Goal: Information Seeking & Learning: Learn about a topic

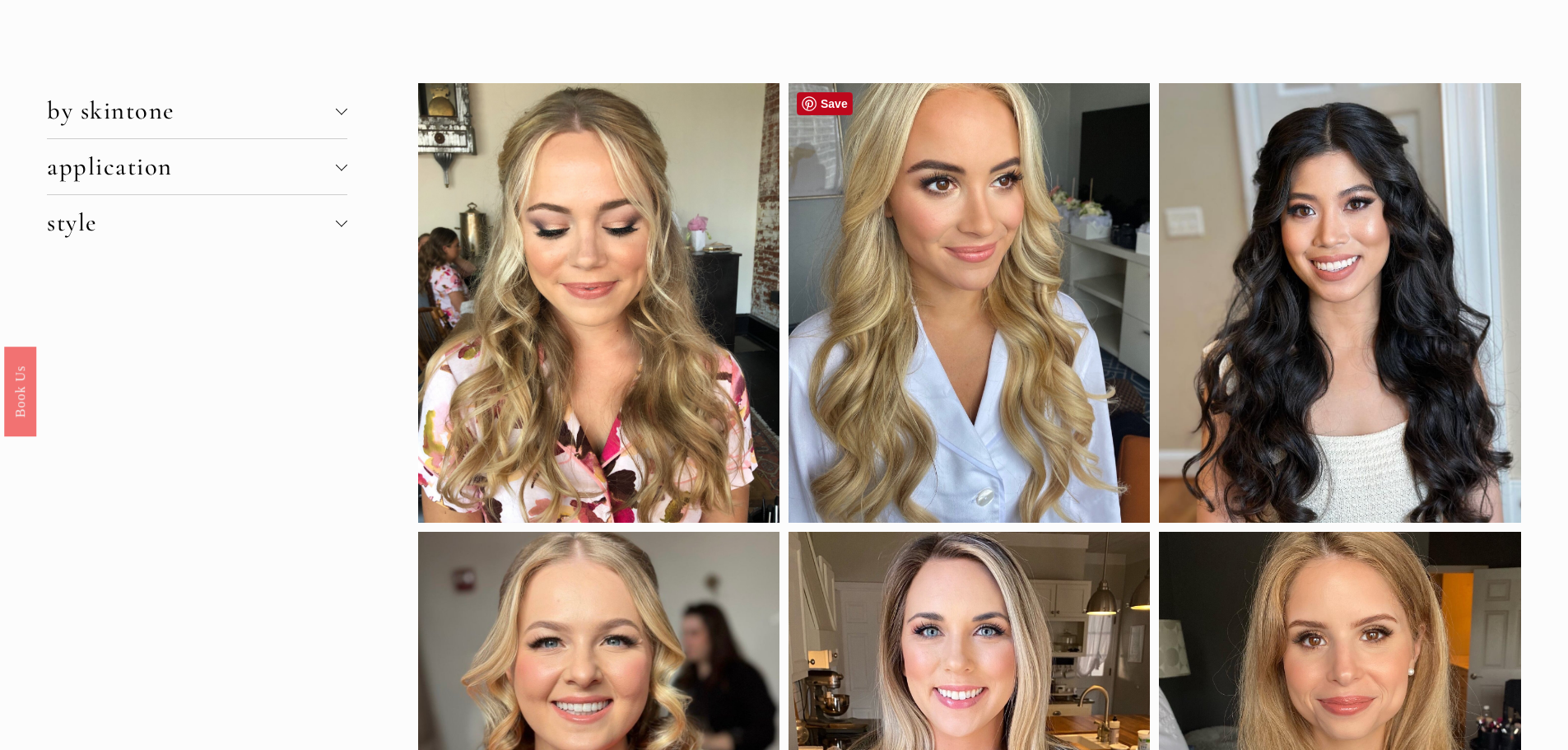
scroll to position [82, 0]
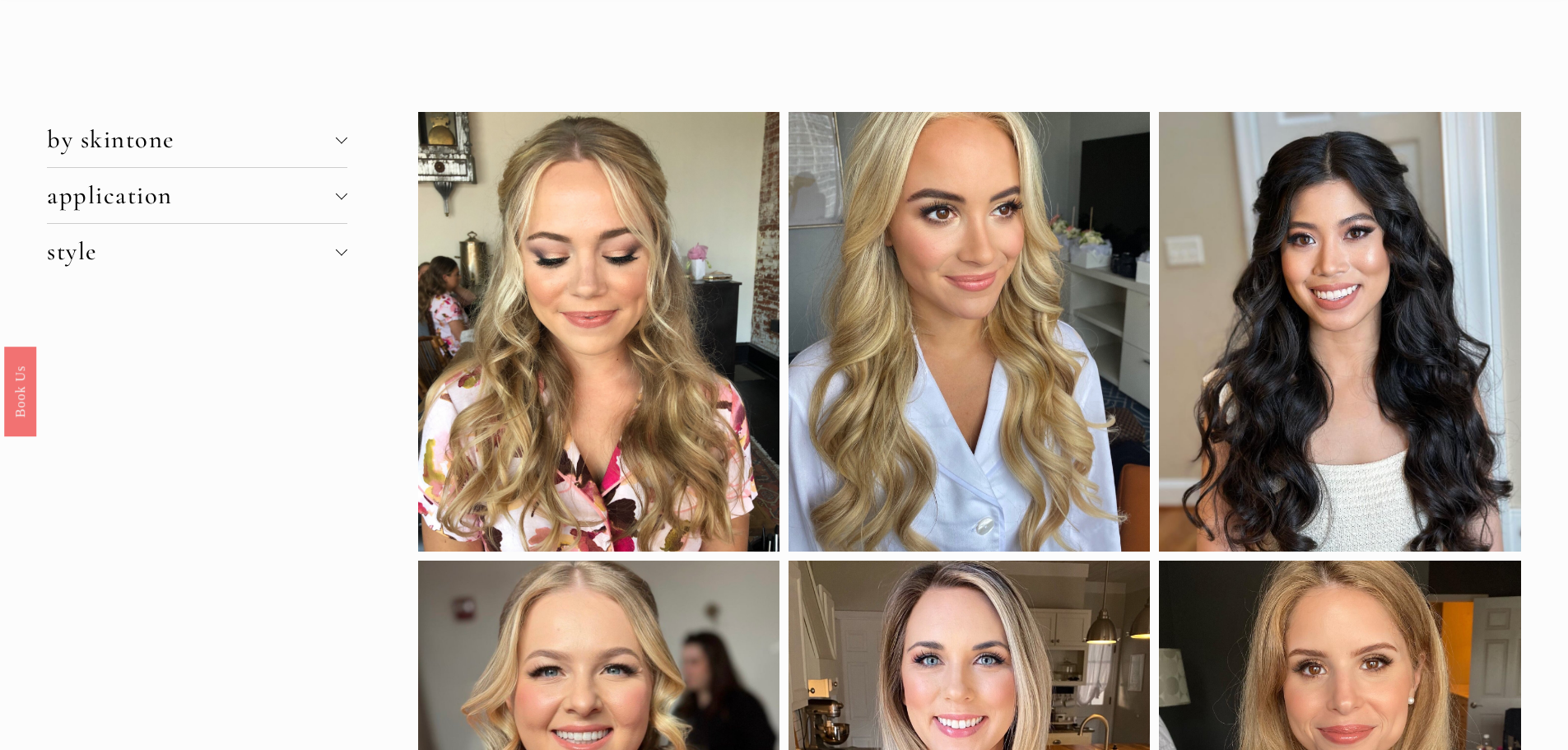
click at [337, 141] on div at bounding box center [341, 140] width 11 height 11
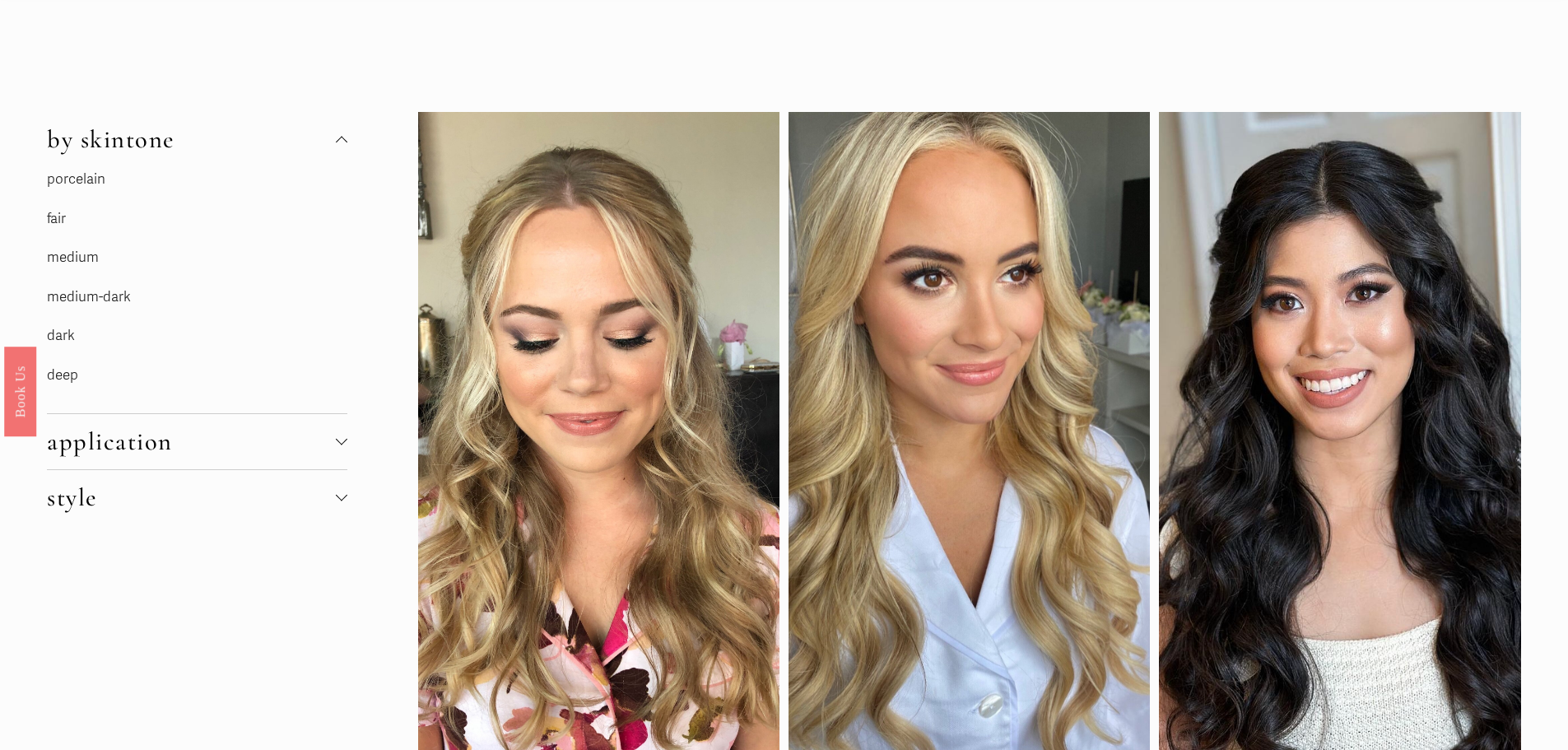
click at [88, 179] on link "porcelain" at bounding box center [76, 179] width 59 height 18
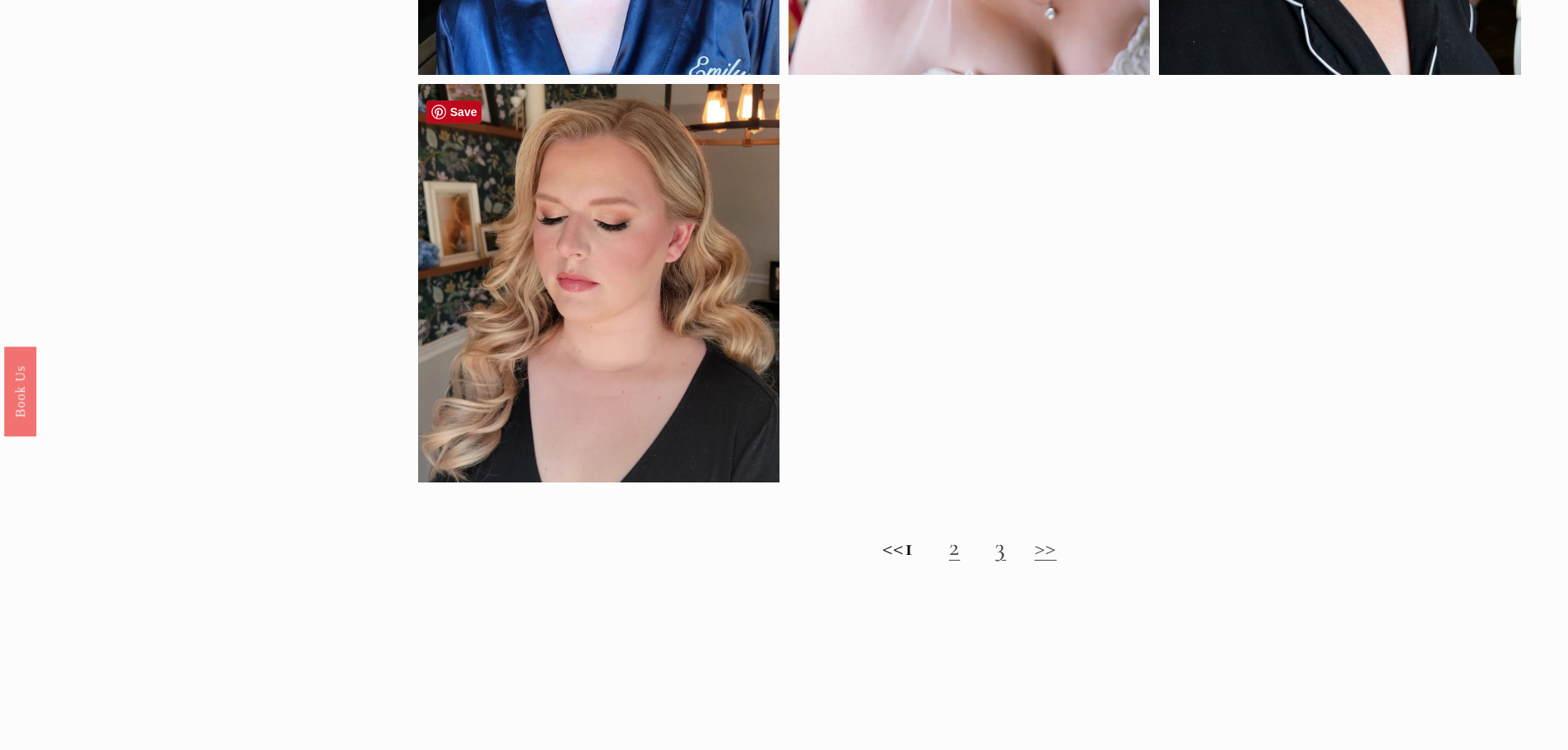
scroll to position [1399, 0]
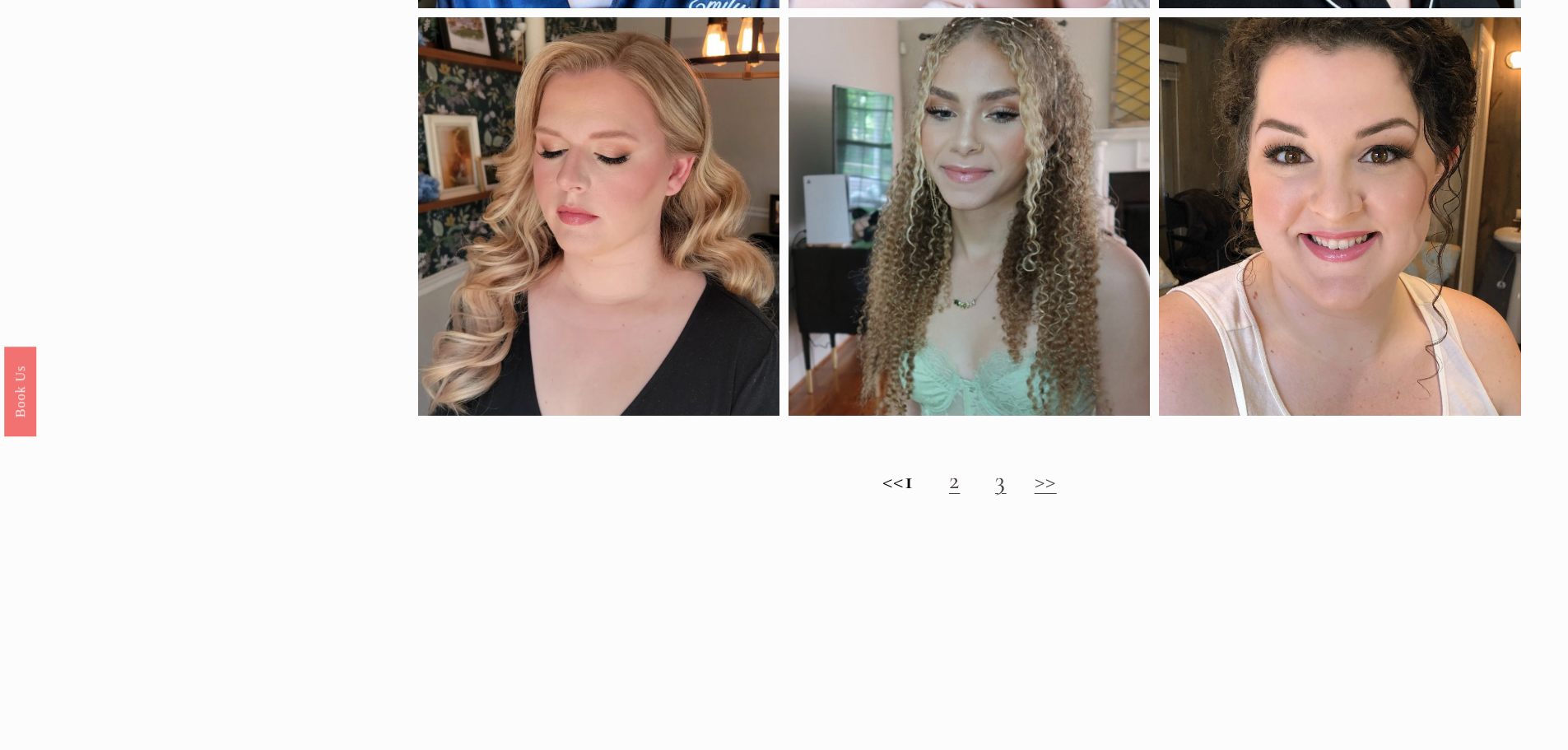
click at [961, 493] on link "2" at bounding box center [954, 480] width 11 height 31
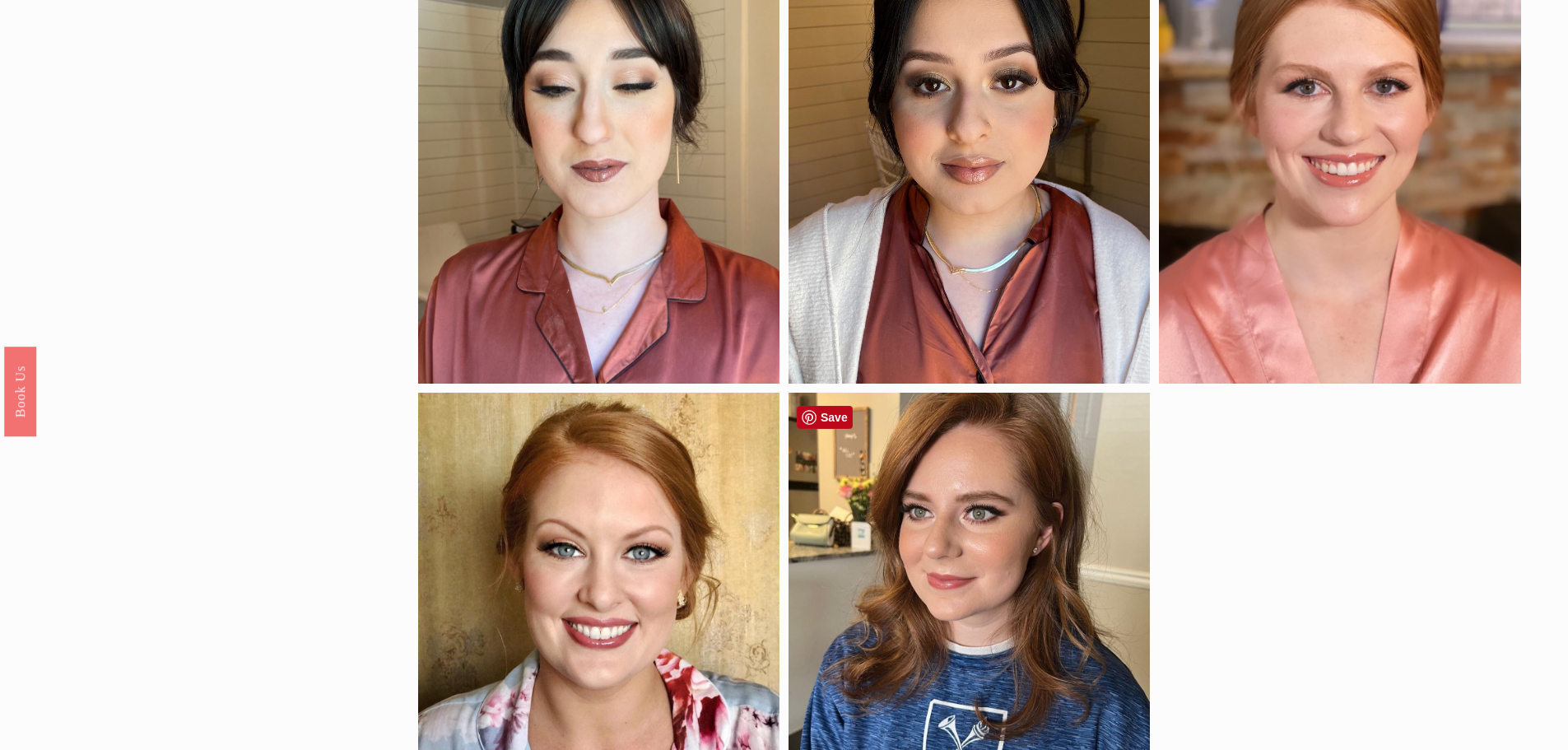
scroll to position [493, 0]
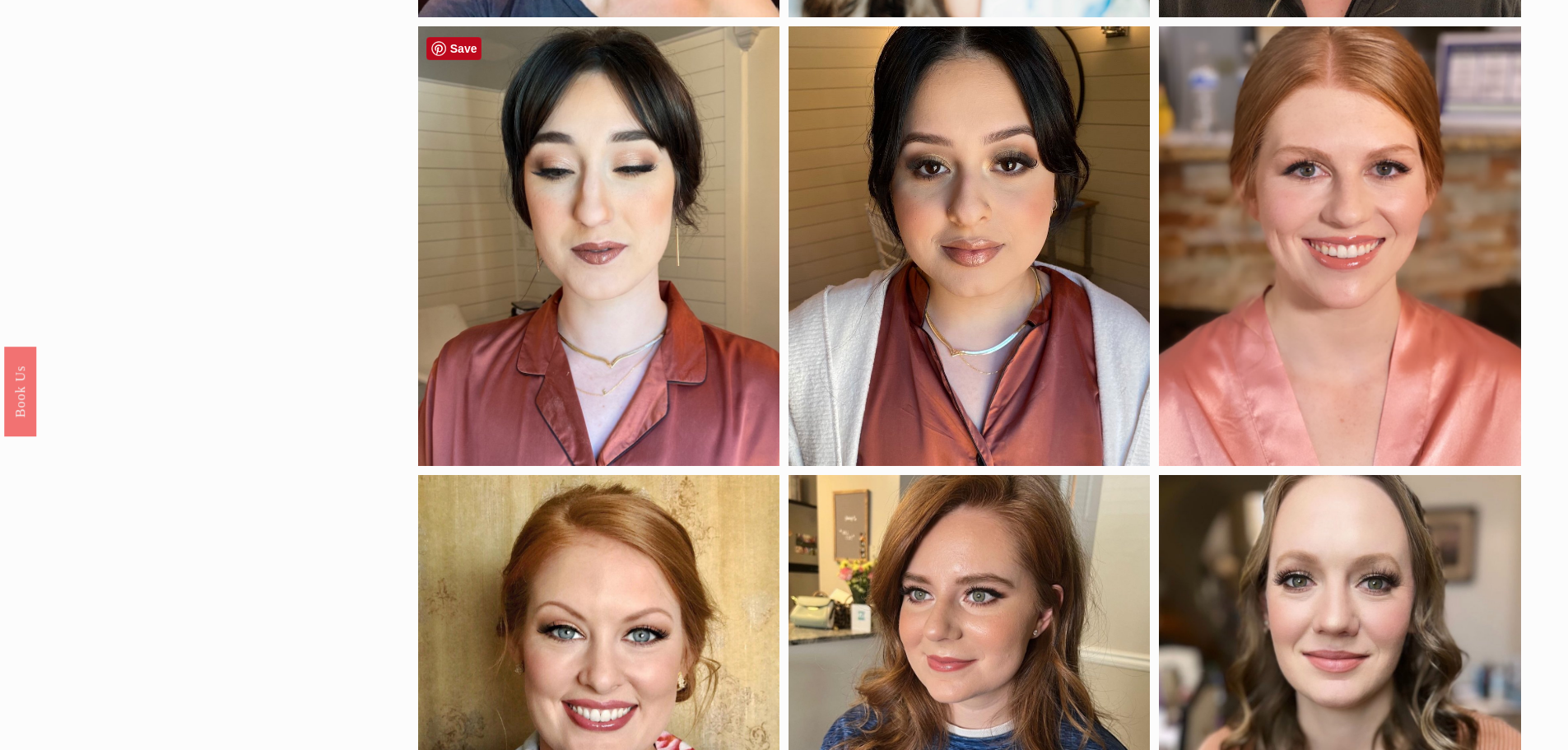
click at [565, 227] on div at bounding box center [598, 245] width 361 height 439
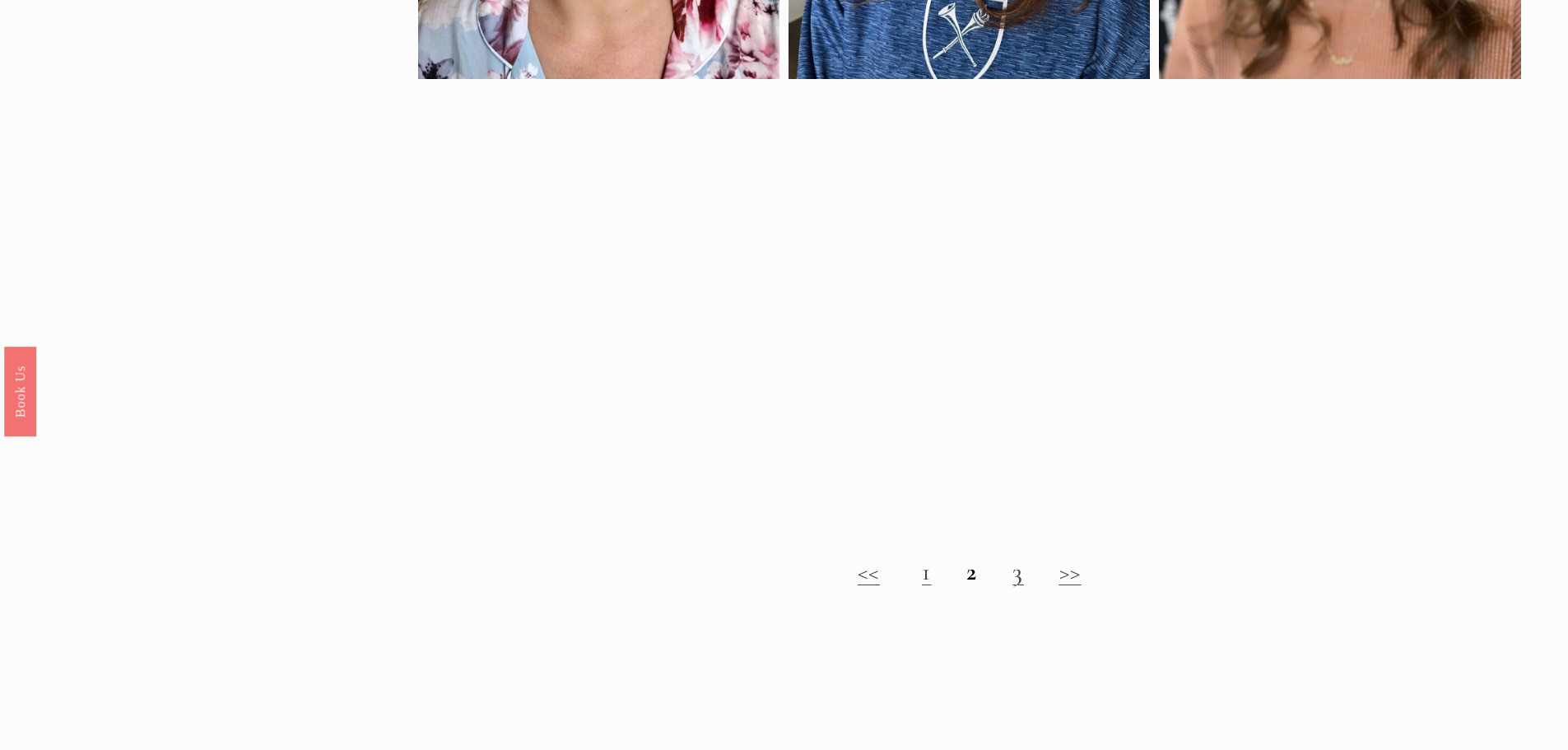
scroll to position [1317, 0]
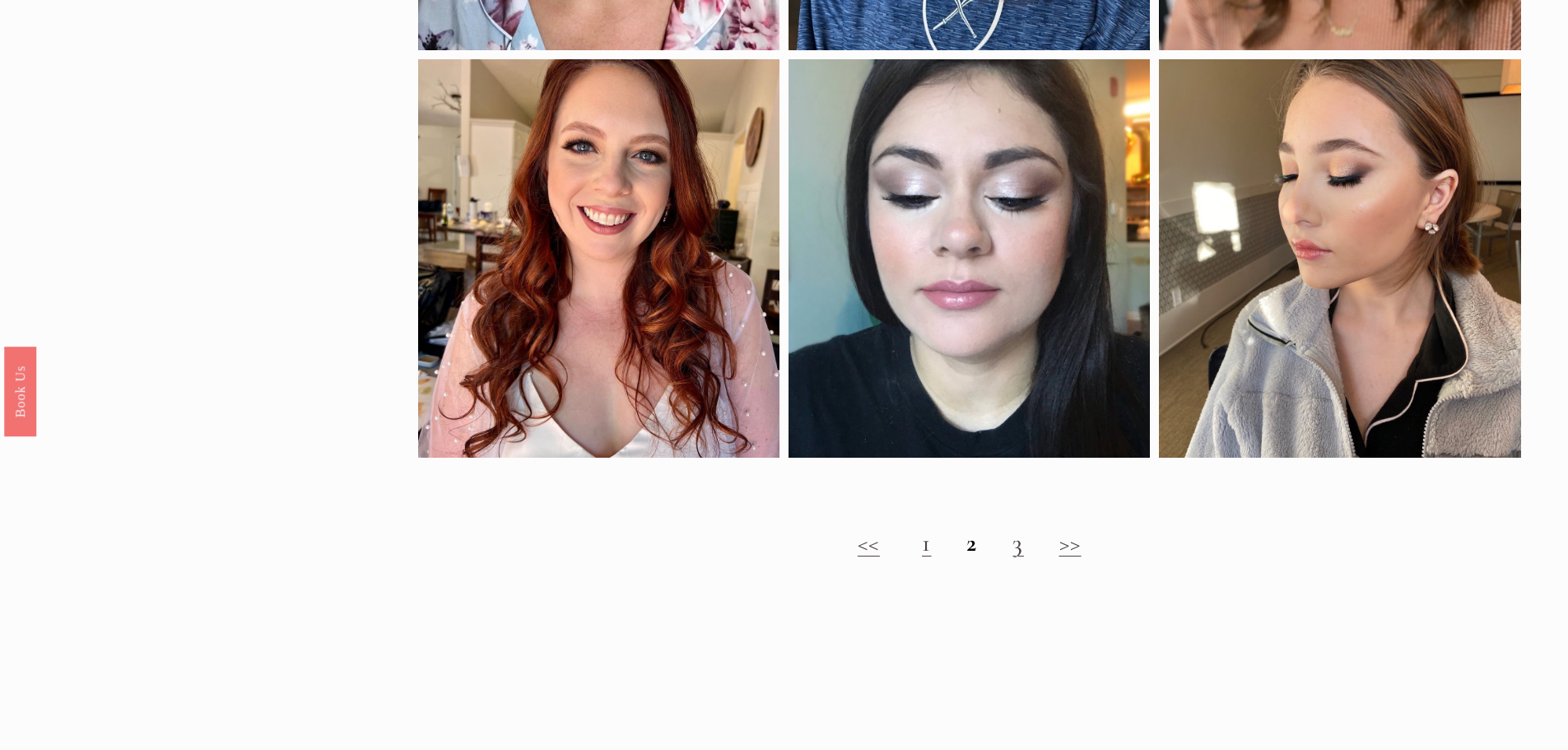
click at [1025, 558] on h2 "<< 1 2 3 >>" at bounding box center [969, 543] width 1103 height 30
click at [1011, 557] on h2 "<< 1 2 3 >>" at bounding box center [969, 543] width 1103 height 30
click at [1024, 558] on link "3" at bounding box center [1018, 543] width 11 height 31
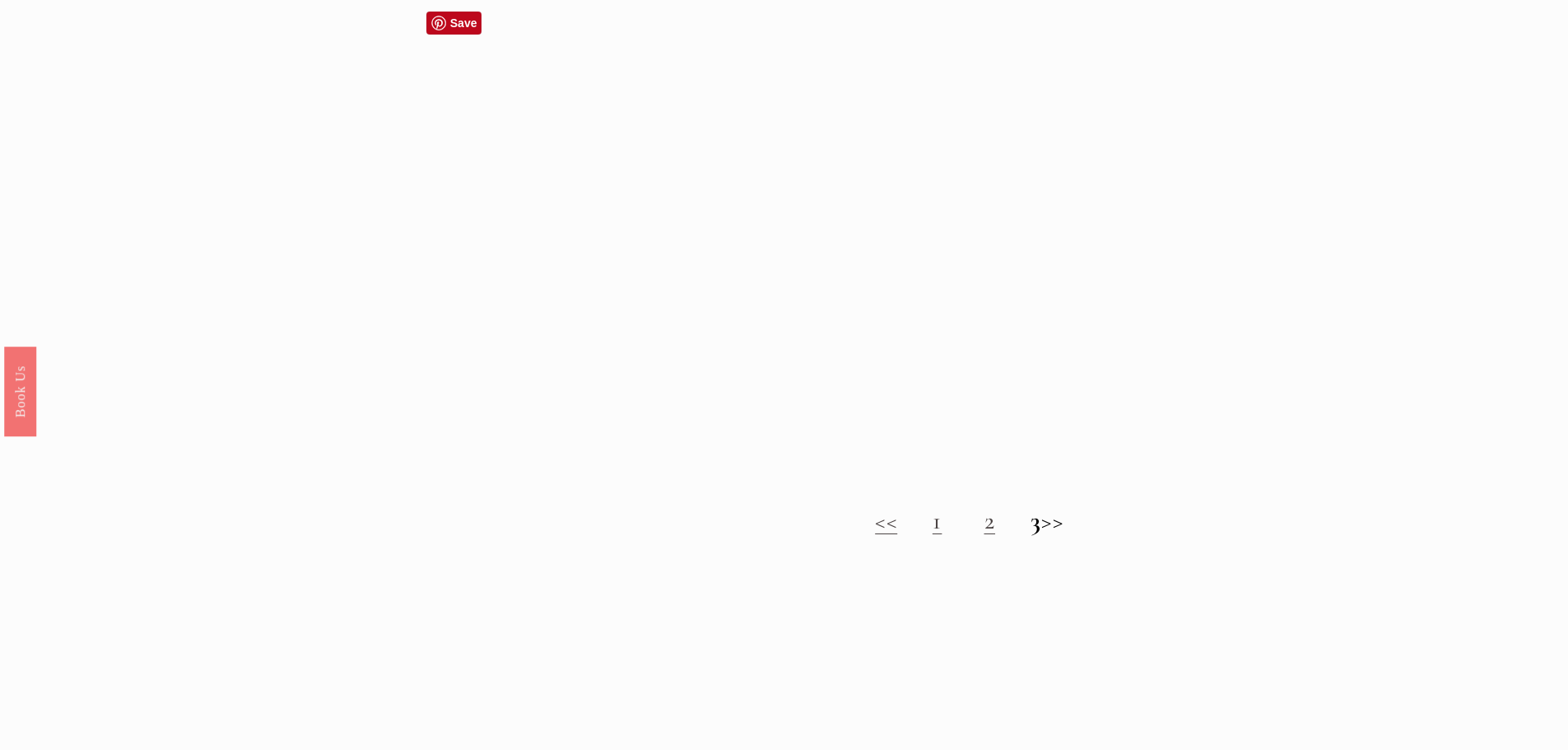
scroll to position [1399, 0]
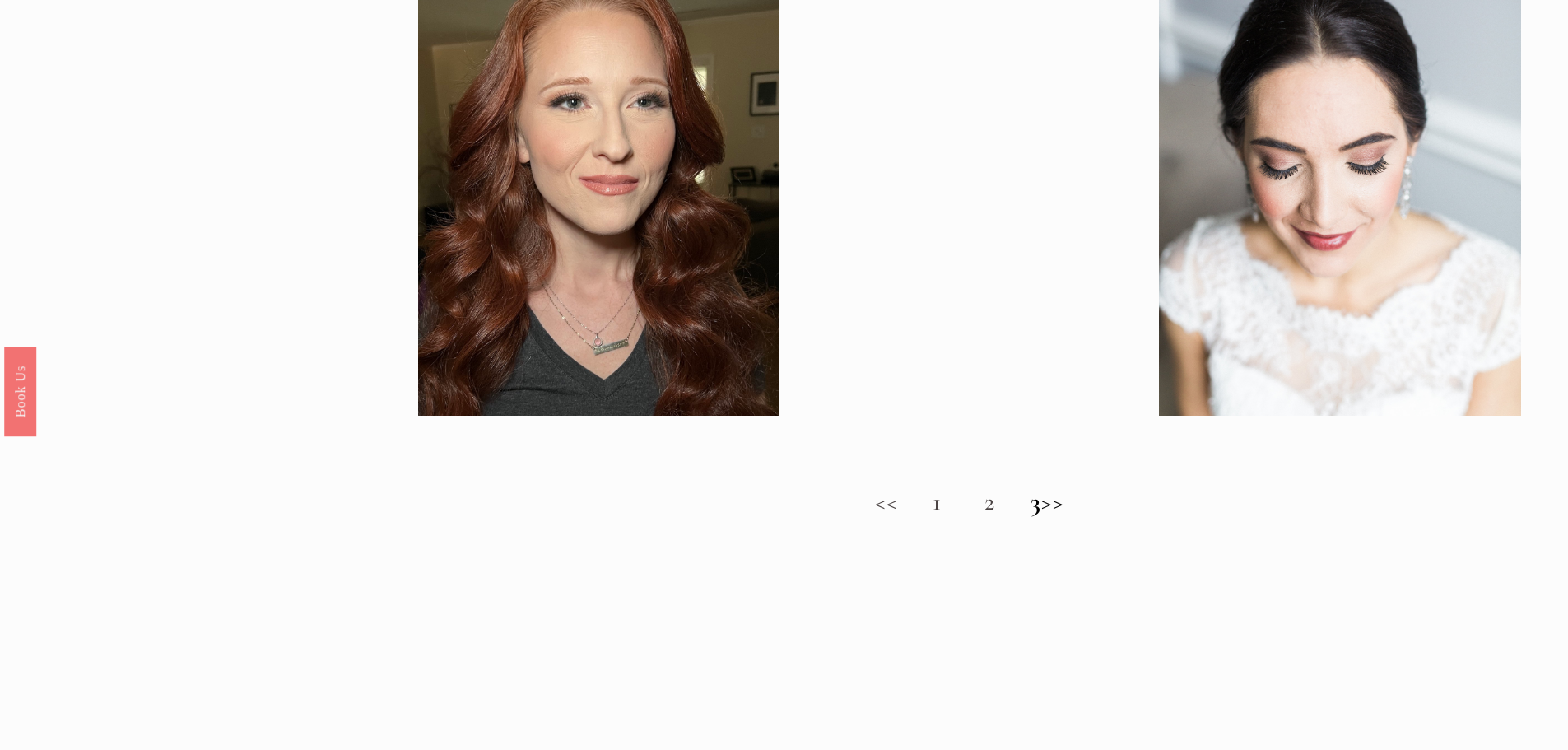
click at [962, 517] on h2 "<< 1 2 3 >>" at bounding box center [969, 502] width 1103 height 30
click at [984, 517] on link "2" at bounding box center [990, 501] width 11 height 31
click at [914, 516] on h2 "<< 1 2 3 >>" at bounding box center [969, 502] width 1103 height 30
click at [933, 509] on link "1" at bounding box center [937, 501] width 10 height 31
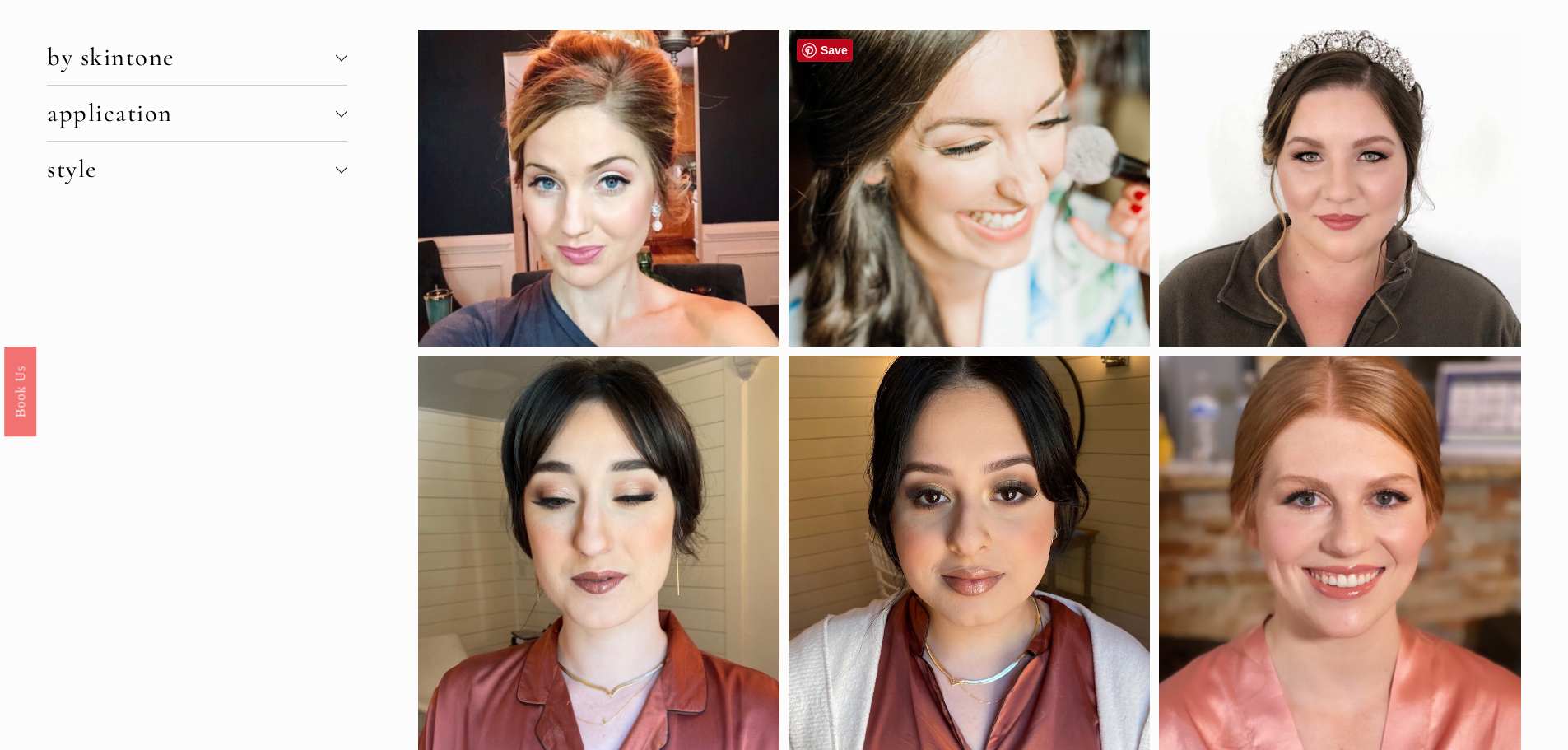
scroll to position [493, 0]
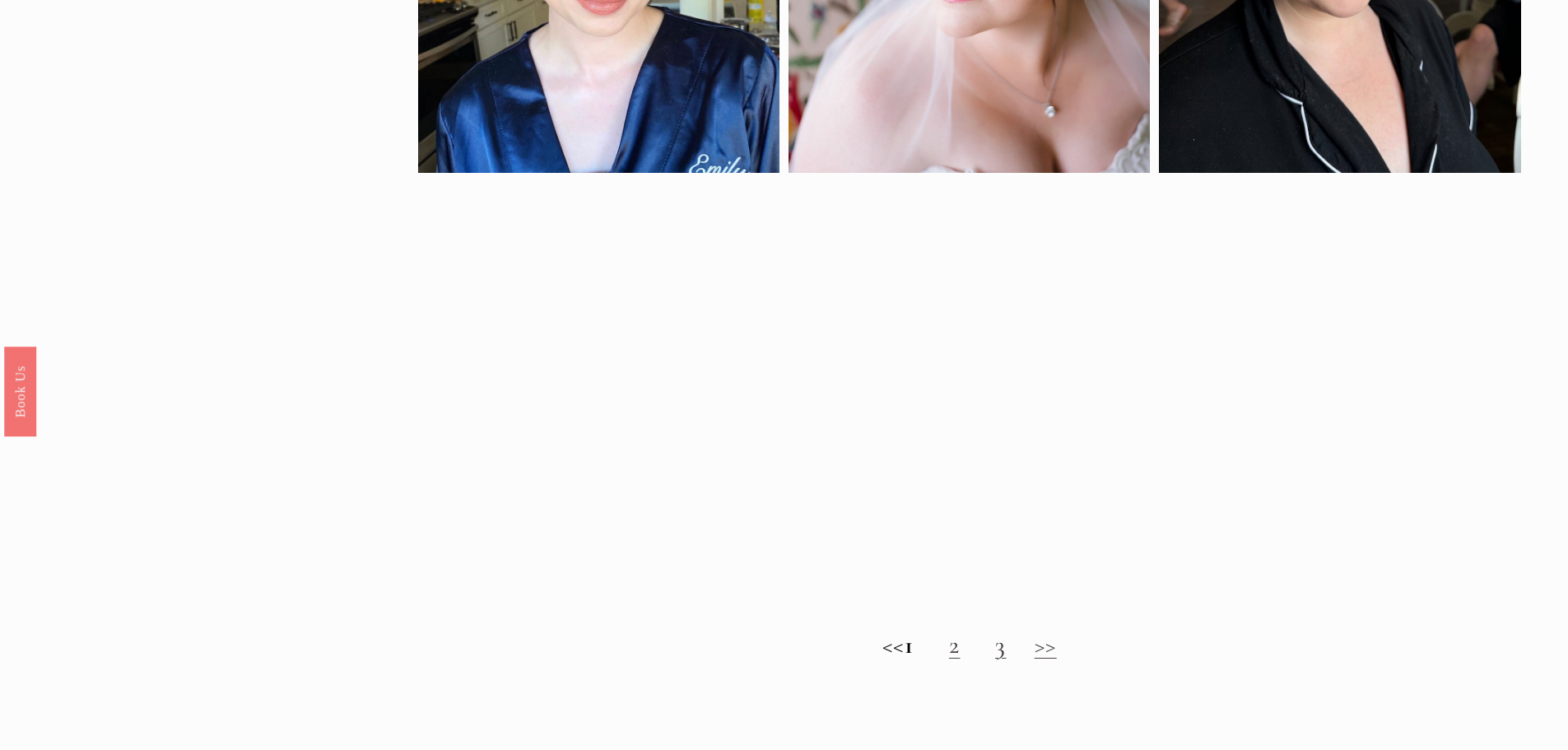
scroll to position [1481, 0]
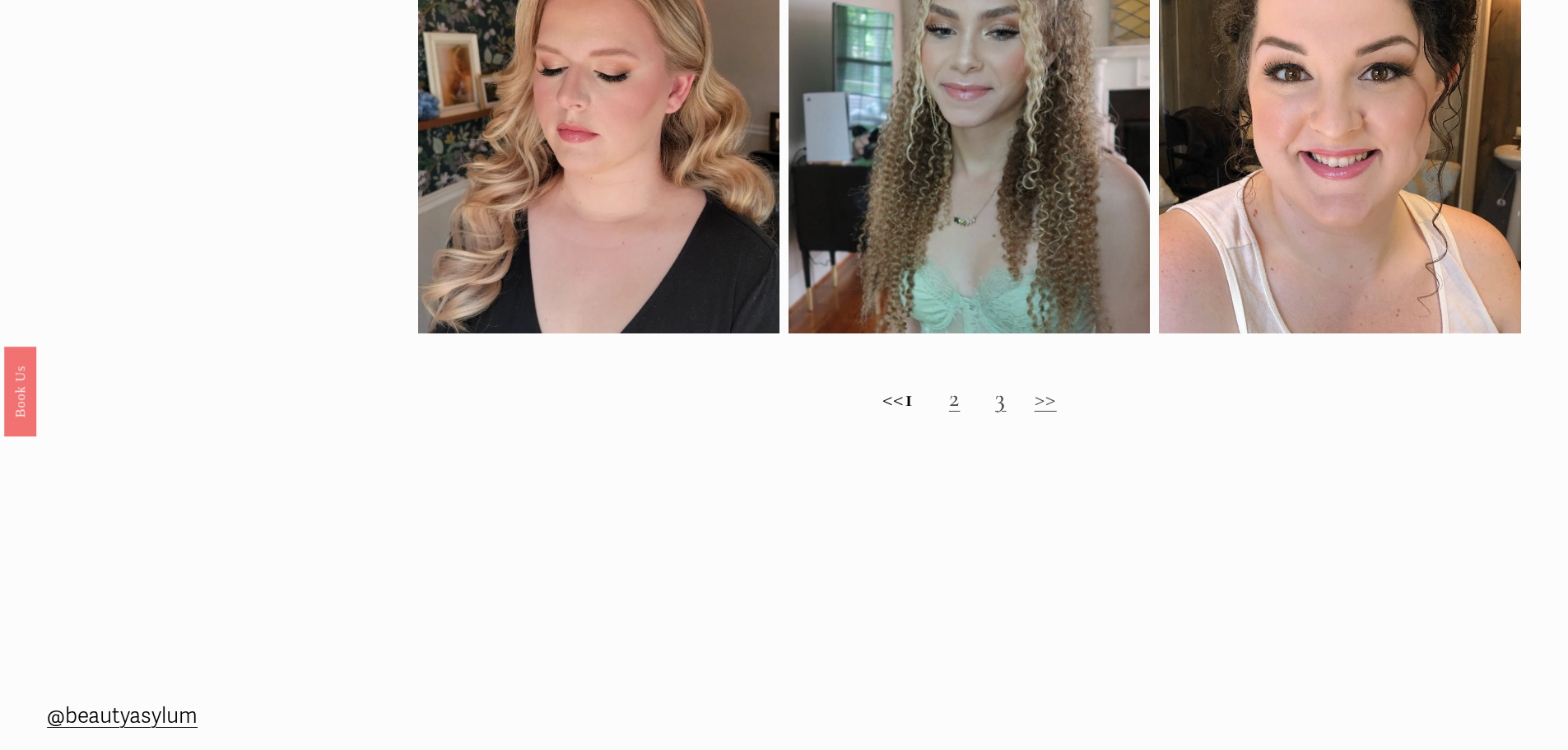
click at [961, 406] on link "2" at bounding box center [954, 397] width 11 height 31
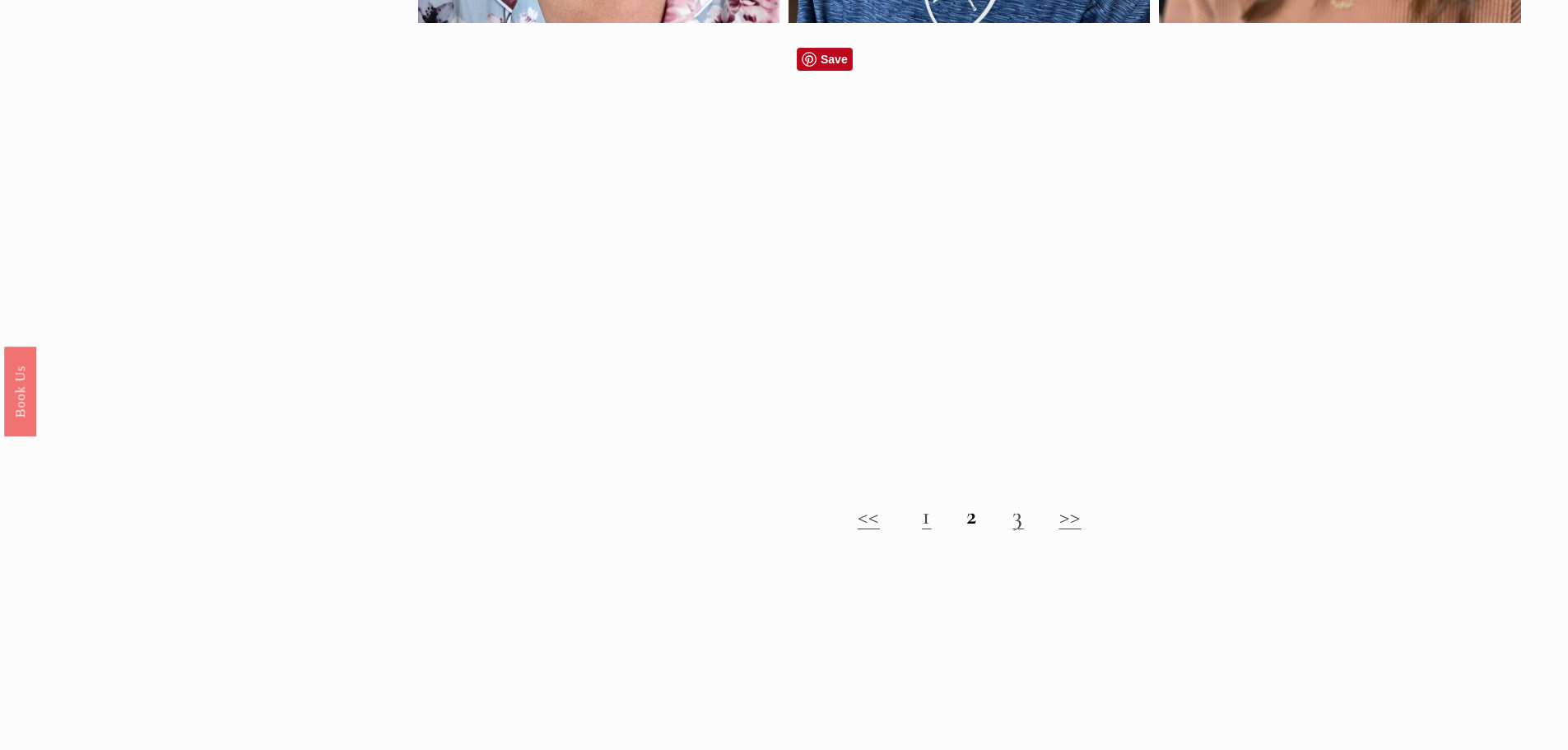
scroll to position [1399, 0]
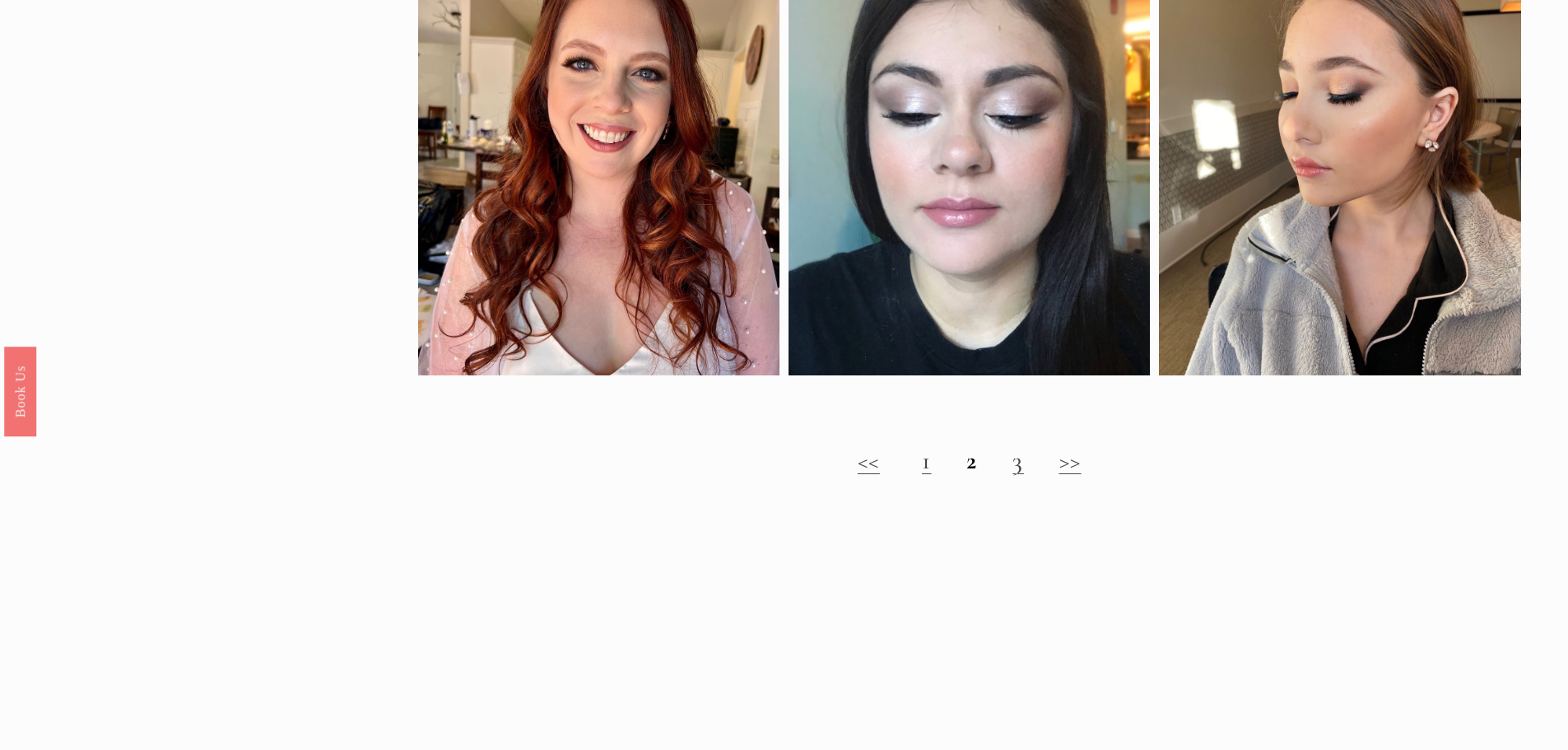
click at [1021, 476] on link "3" at bounding box center [1018, 460] width 11 height 31
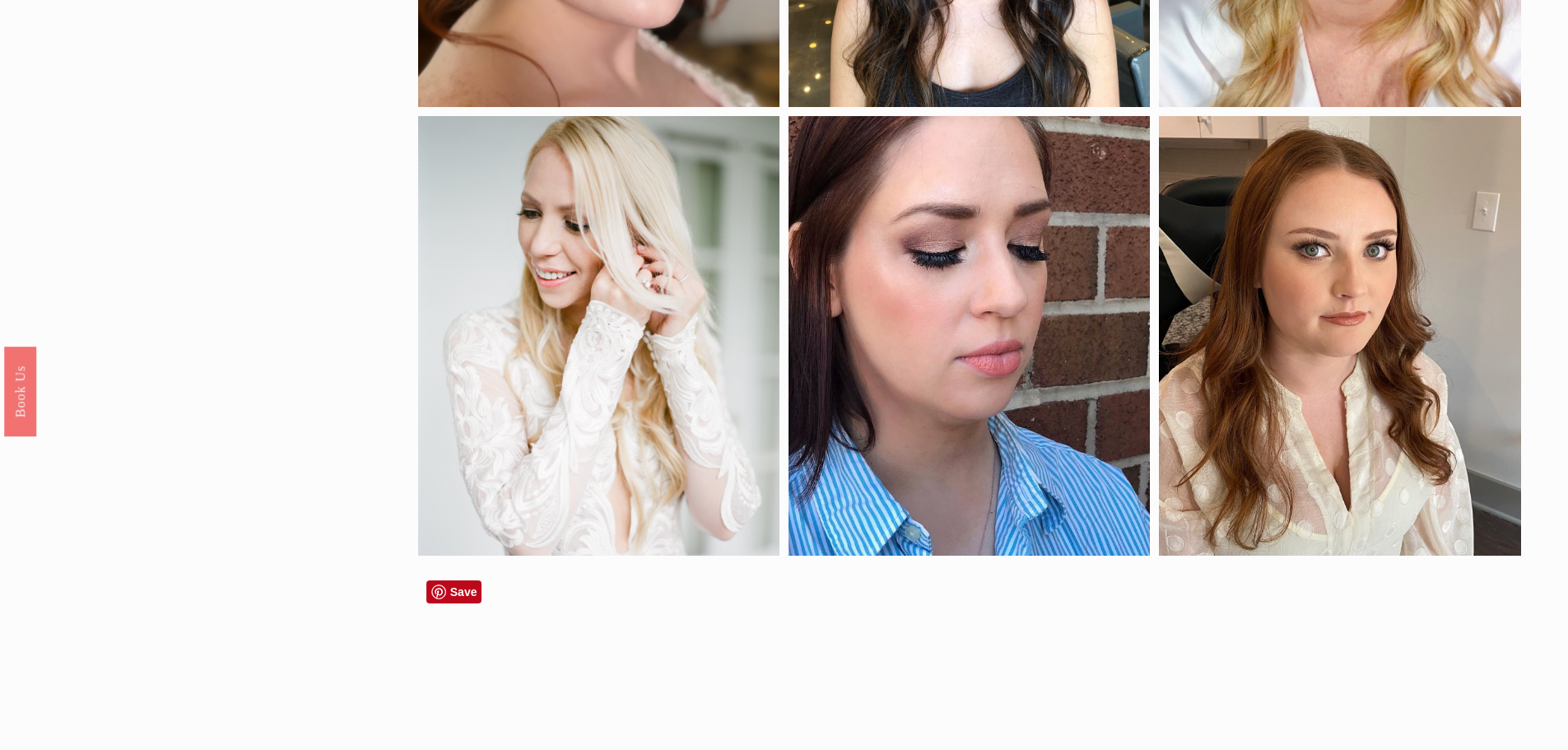
scroll to position [329, 0]
